Goal: Find contact information: Find contact information

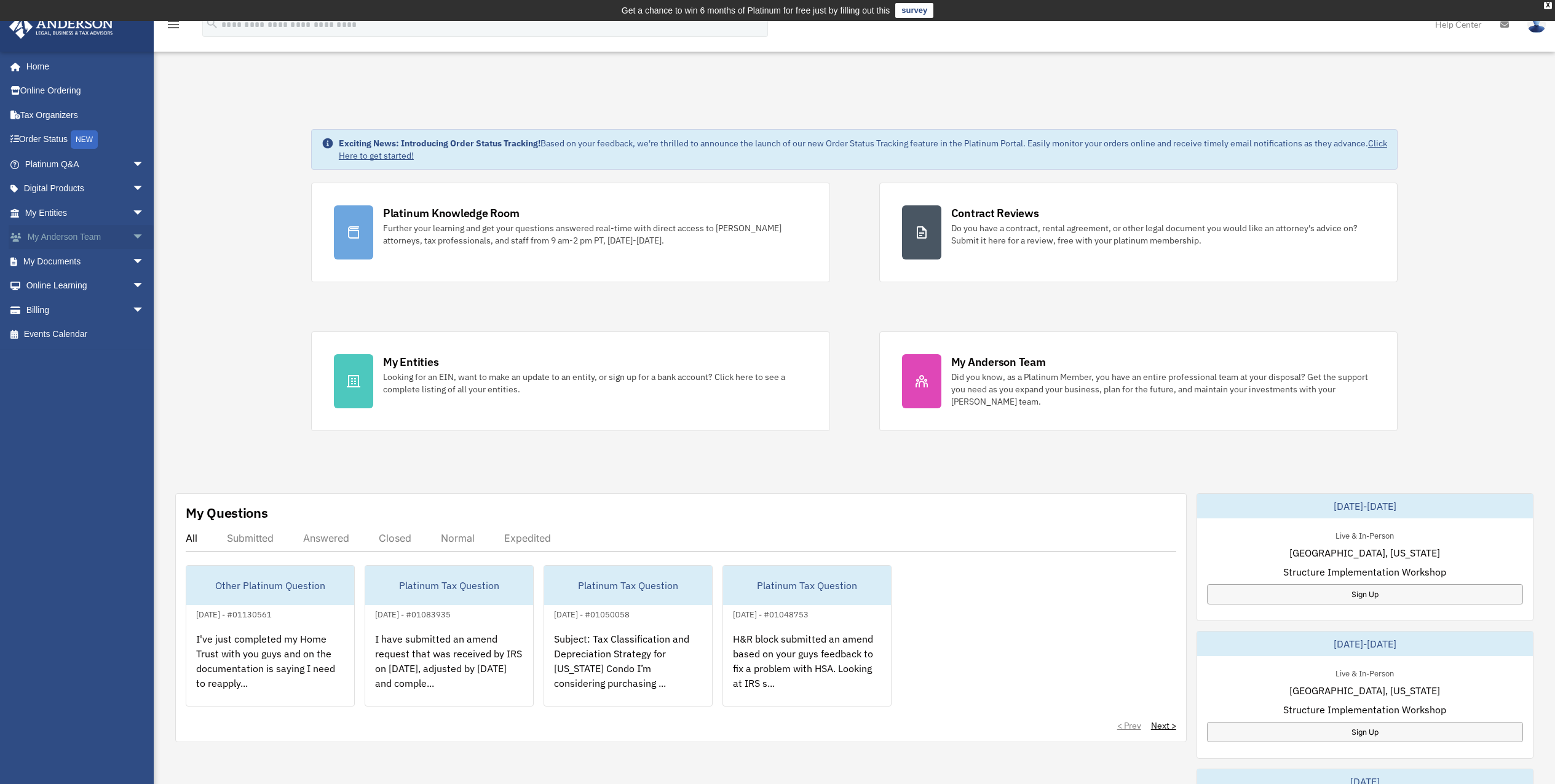
click at [132, 243] on span "arrow_drop_down" at bounding box center [144, 237] width 25 height 25
click at [105, 258] on link "My Anderson Team" at bounding box center [90, 262] width 146 height 25
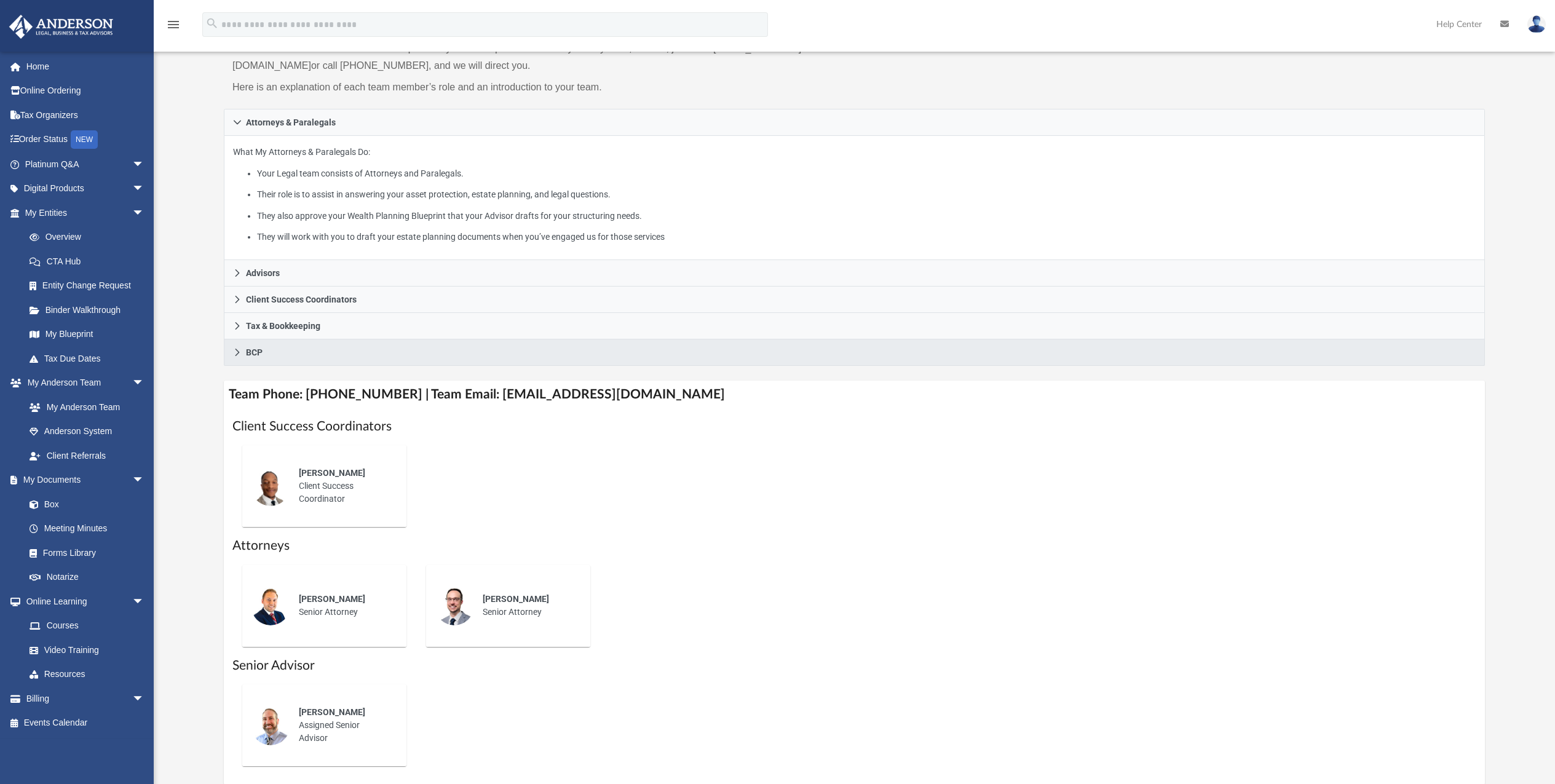
scroll to position [185, 0]
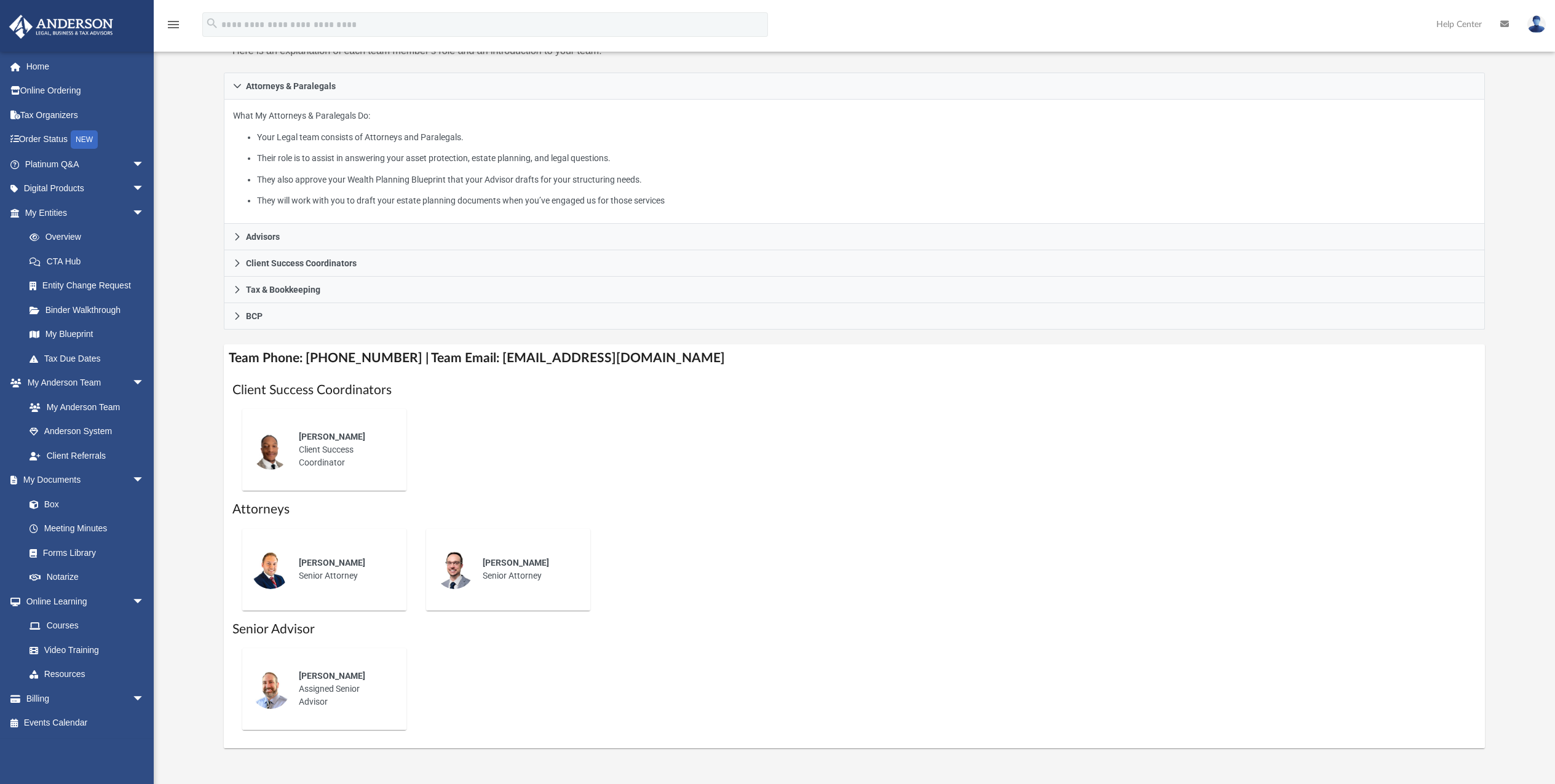
click at [319, 453] on div "[PERSON_NAME] Client Success Coordinator" at bounding box center [344, 449] width 107 height 56
click at [311, 441] on span "[PERSON_NAME]" at bounding box center [331, 436] width 66 height 10
click at [256, 444] on img at bounding box center [271, 450] width 39 height 39
